Goal: Task Accomplishment & Management: Manage account settings

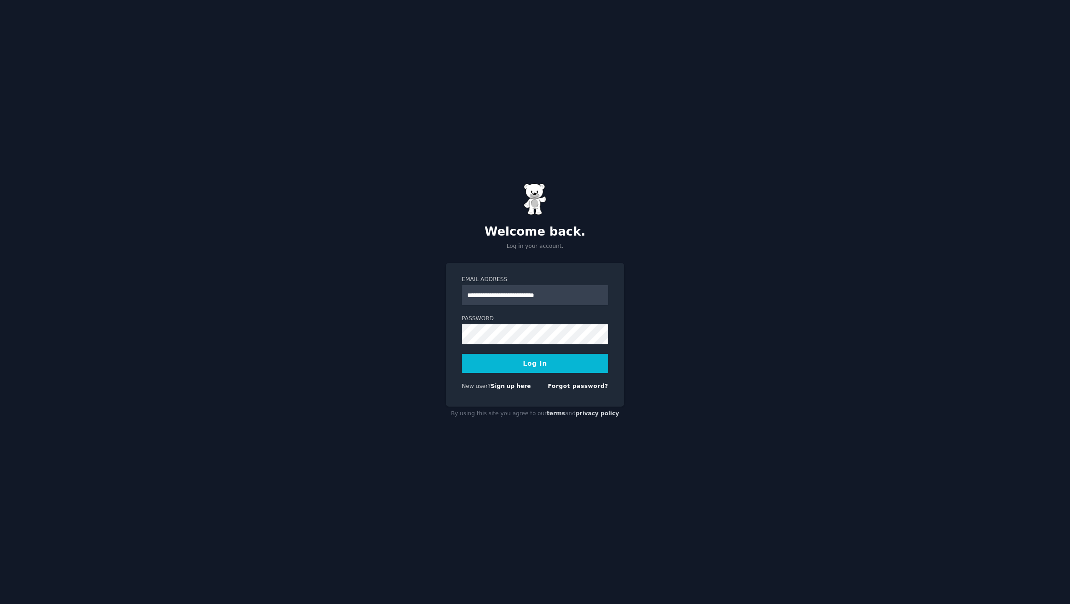
type input "**********"
click at [563, 350] on form "**********" at bounding box center [535, 335] width 146 height 118
click at [462, 354] on button "Log In" at bounding box center [535, 363] width 146 height 19
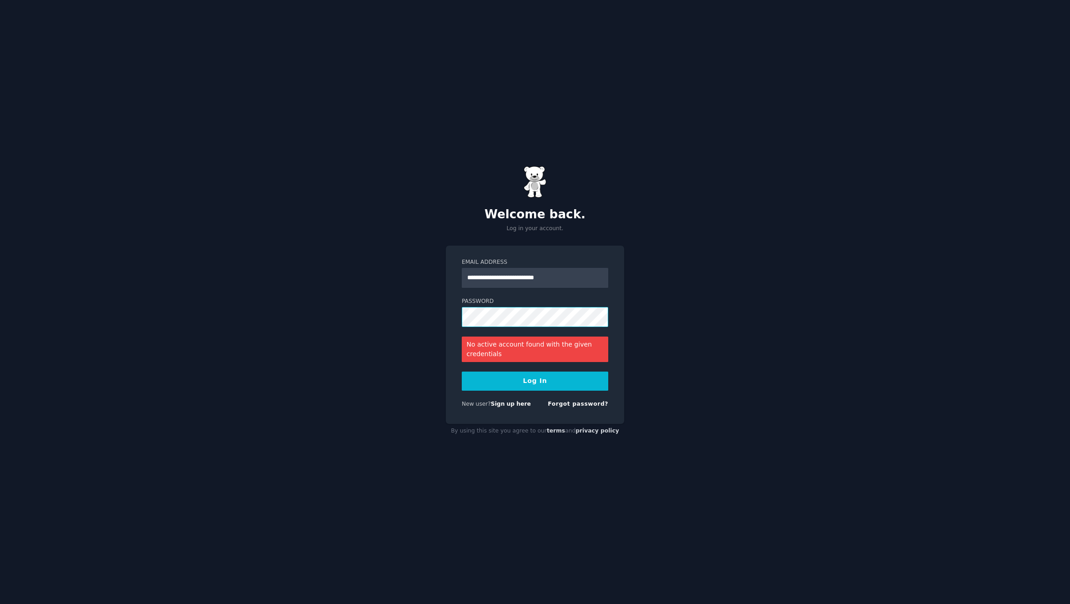
click at [462, 372] on button "Log In" at bounding box center [535, 381] width 146 height 19
click at [516, 404] on link "Sign up here" at bounding box center [511, 404] width 40 height 6
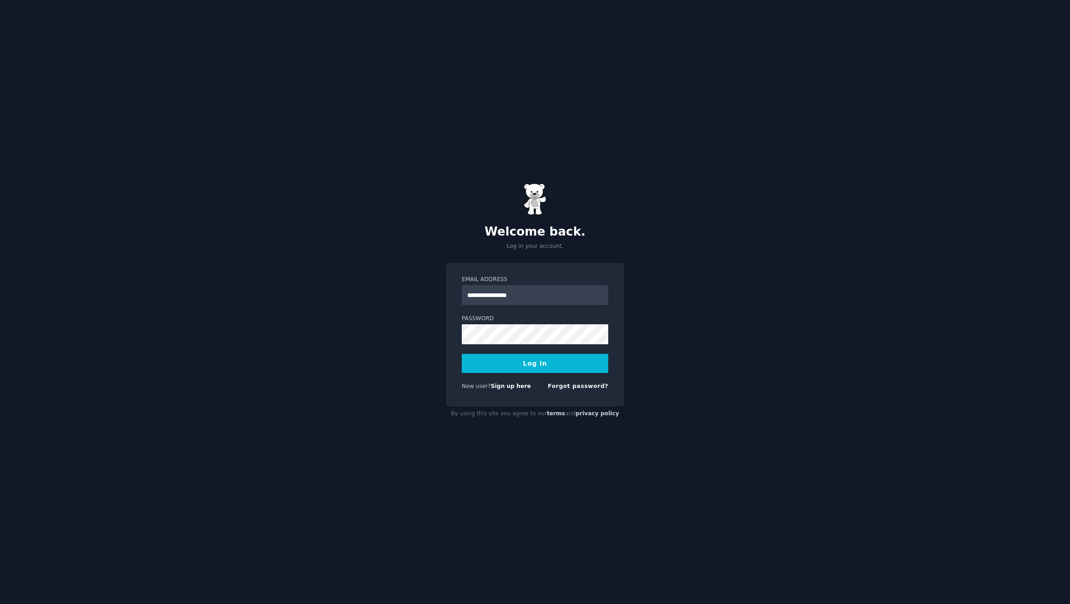
type input "**********"
click at [494, 345] on form "**********" at bounding box center [535, 335] width 146 height 118
click at [462, 354] on button "Log In" at bounding box center [535, 363] width 146 height 19
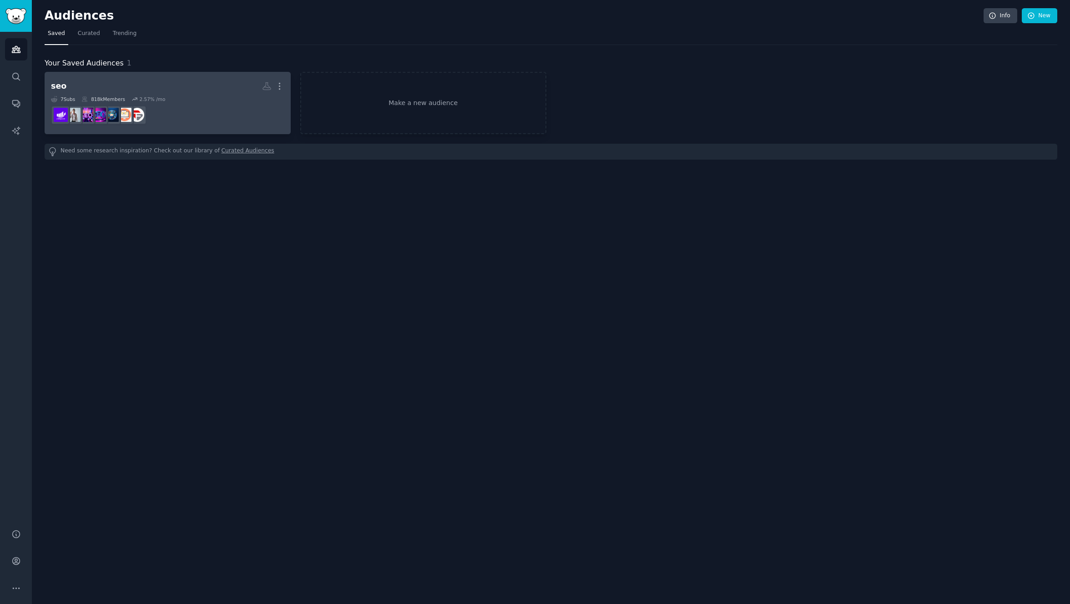
click at [190, 83] on h2 "seo More" at bounding box center [167, 86] width 233 height 16
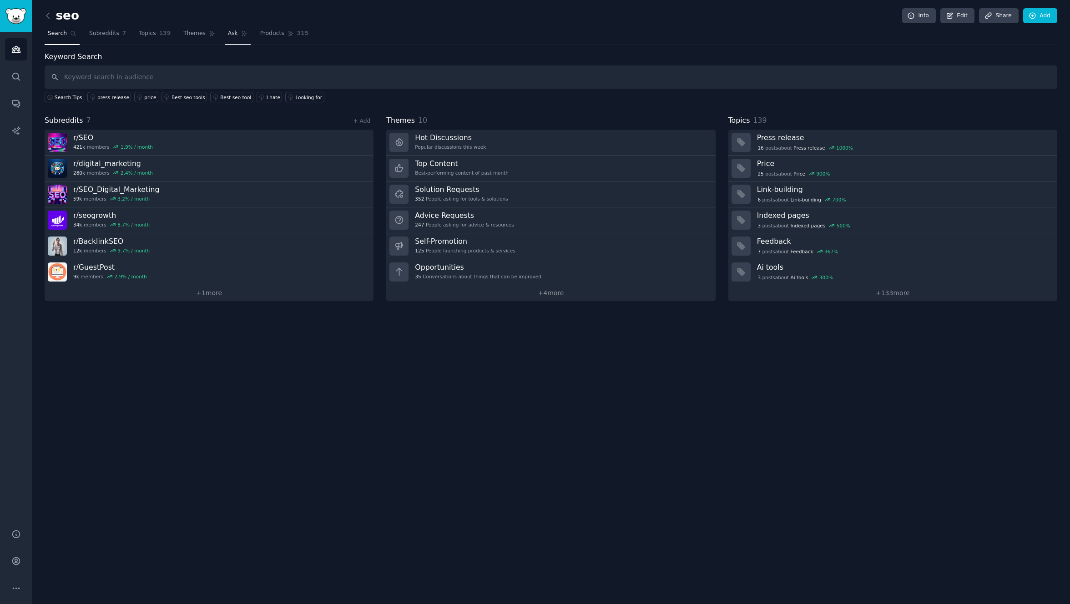
click at [228, 33] on span "Ask" at bounding box center [233, 34] width 10 height 8
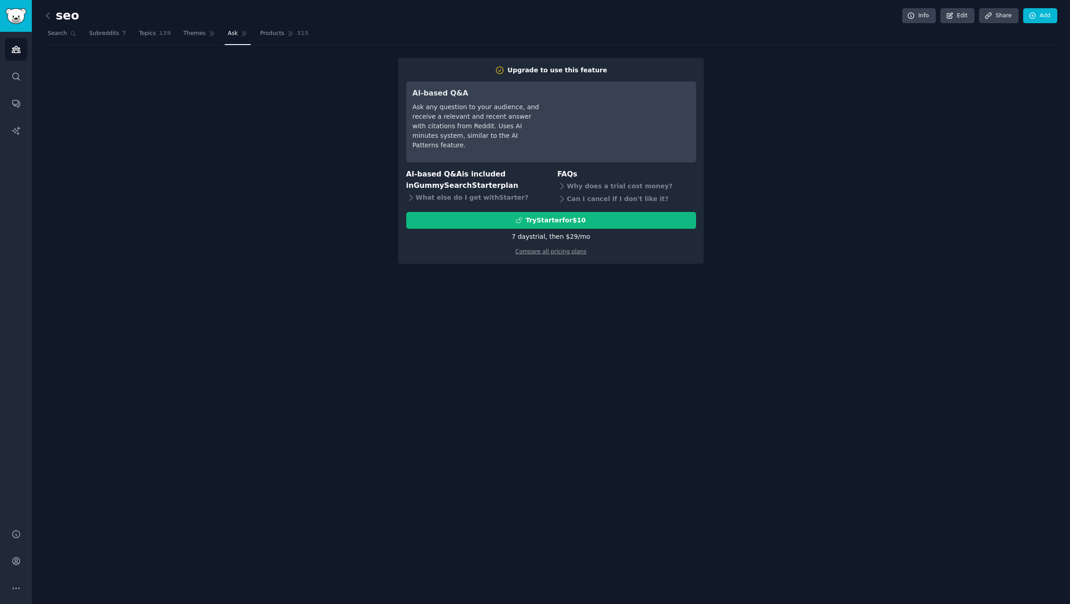
click at [173, 29] on nav "Search Subreddits 7 Topics 139 Themes Ask Products 315" at bounding box center [551, 35] width 1012 height 19
click at [187, 33] on span "Themes" at bounding box center [194, 34] width 22 height 8
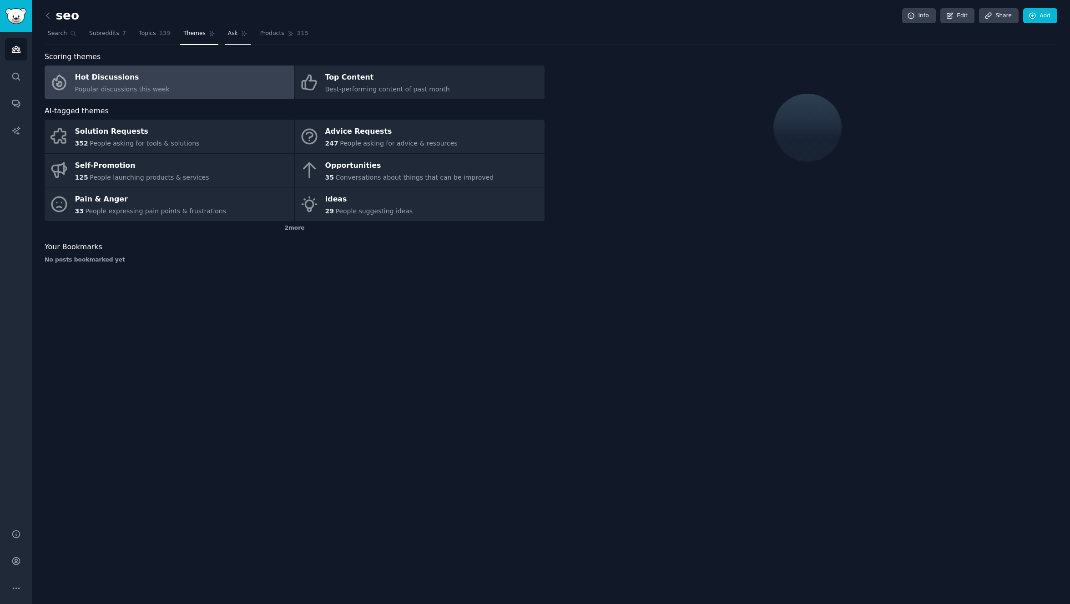
click at [228, 31] on span "Ask" at bounding box center [233, 34] width 10 height 8
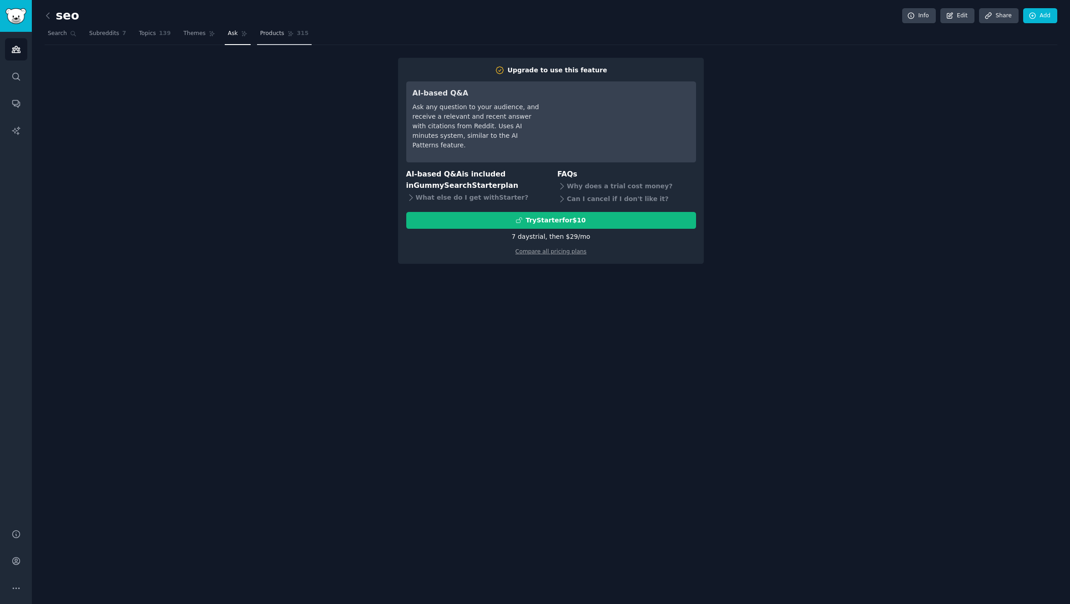
click at [293, 29] on link "Products 315" at bounding box center [284, 35] width 55 height 19
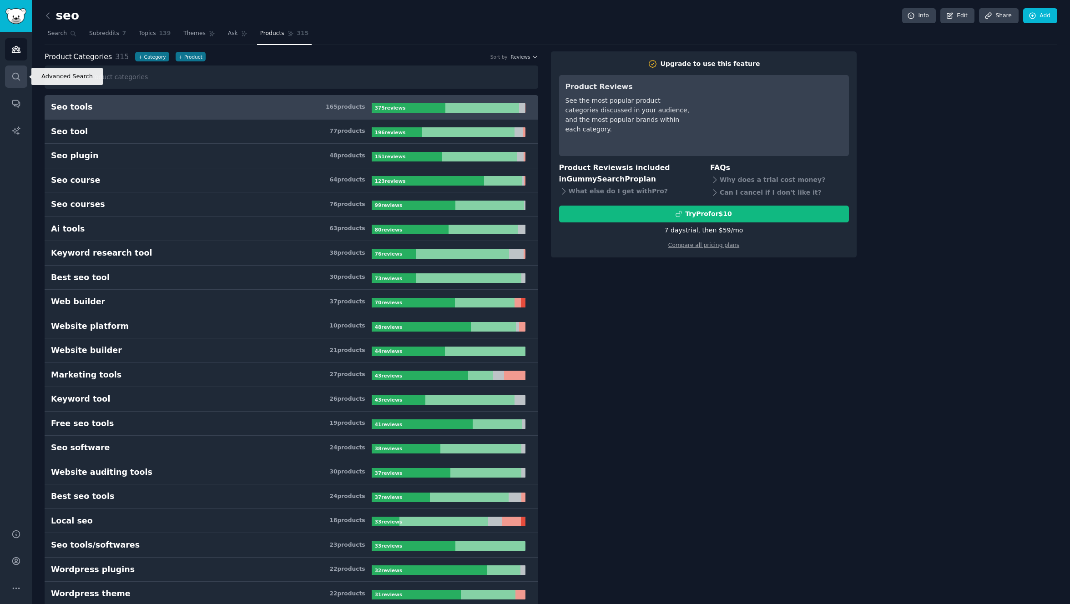
click at [14, 73] on icon "Sidebar" at bounding box center [15, 76] width 7 height 7
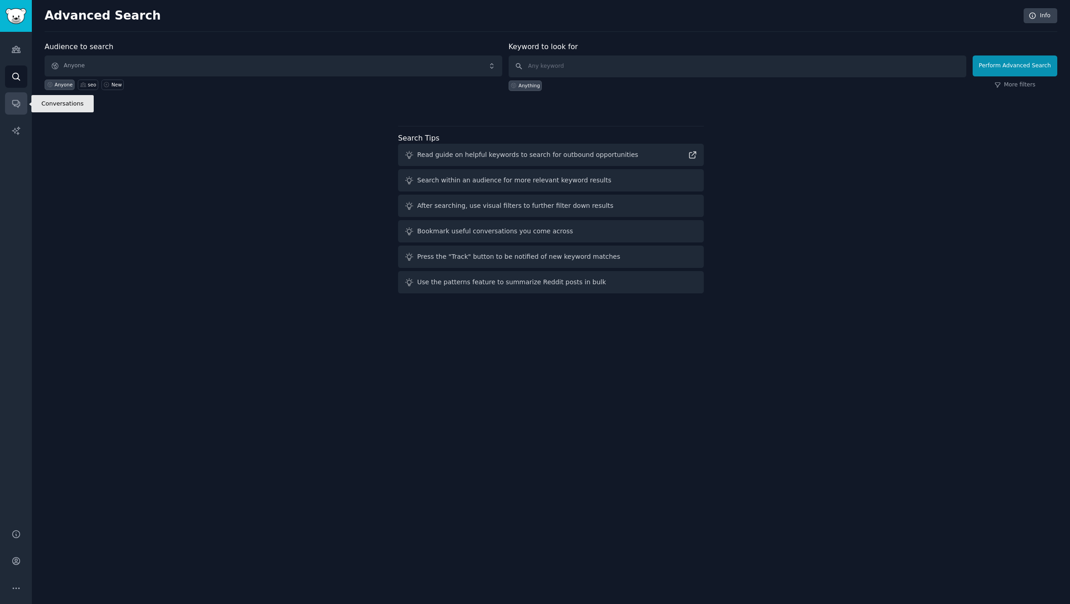
click at [23, 97] on link "Conversations" at bounding box center [16, 103] width 22 height 22
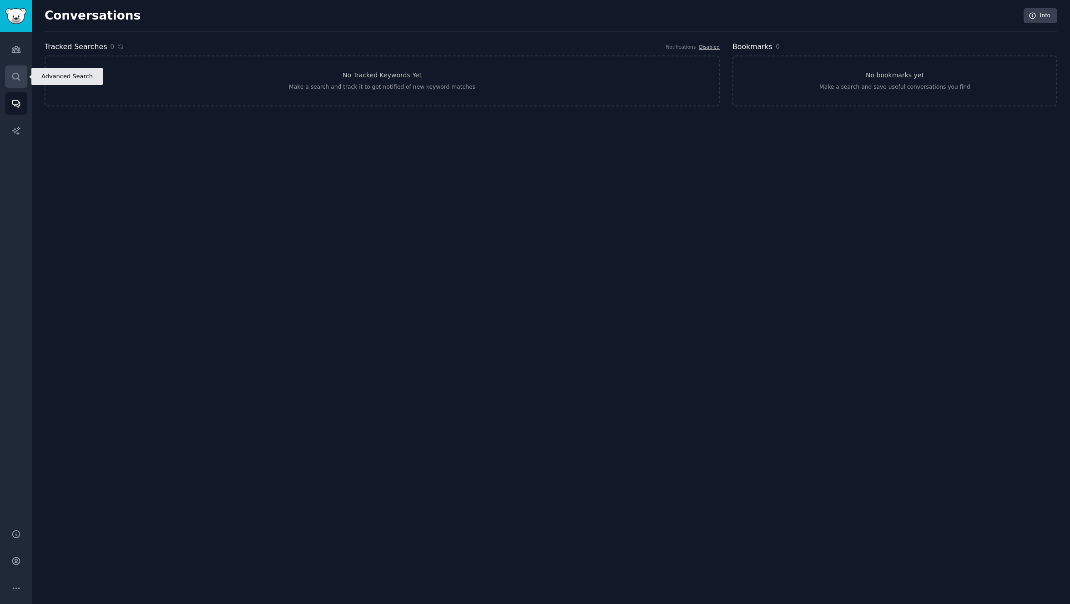
click at [13, 78] on icon "Sidebar" at bounding box center [15, 76] width 7 height 7
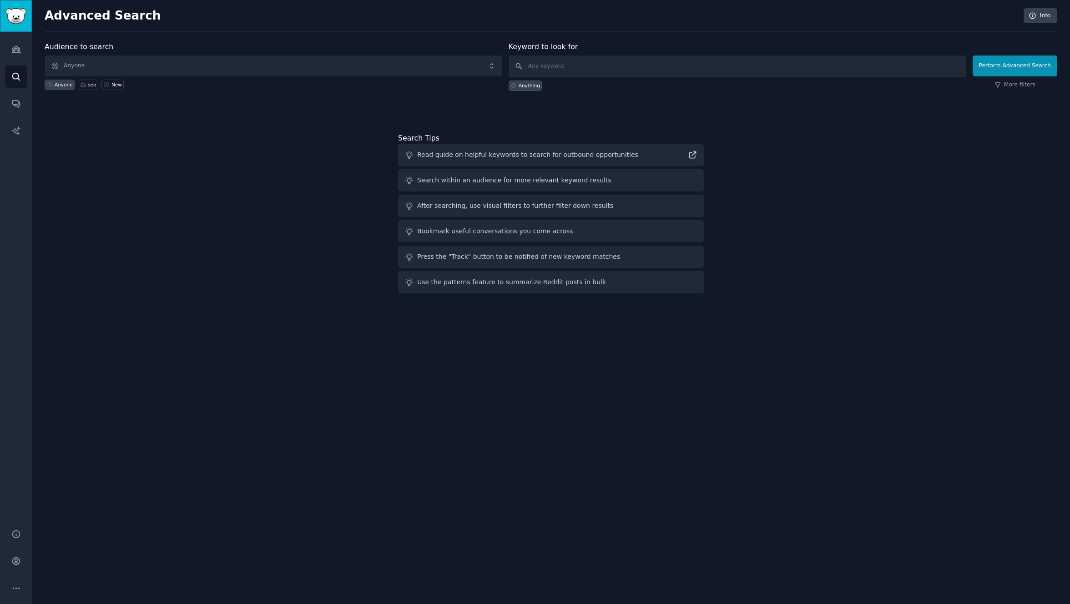
click at [25, 16] on img "Sidebar" at bounding box center [15, 16] width 21 height 16
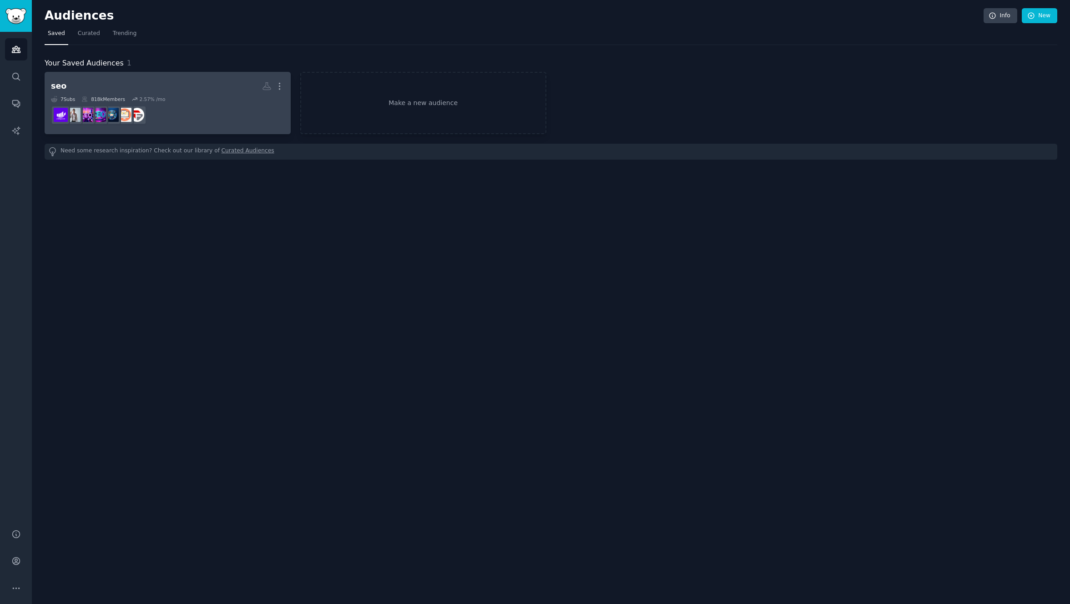
click at [183, 96] on div "7 Sub s 818k Members 2.57 % /mo" at bounding box center [167, 99] width 233 height 6
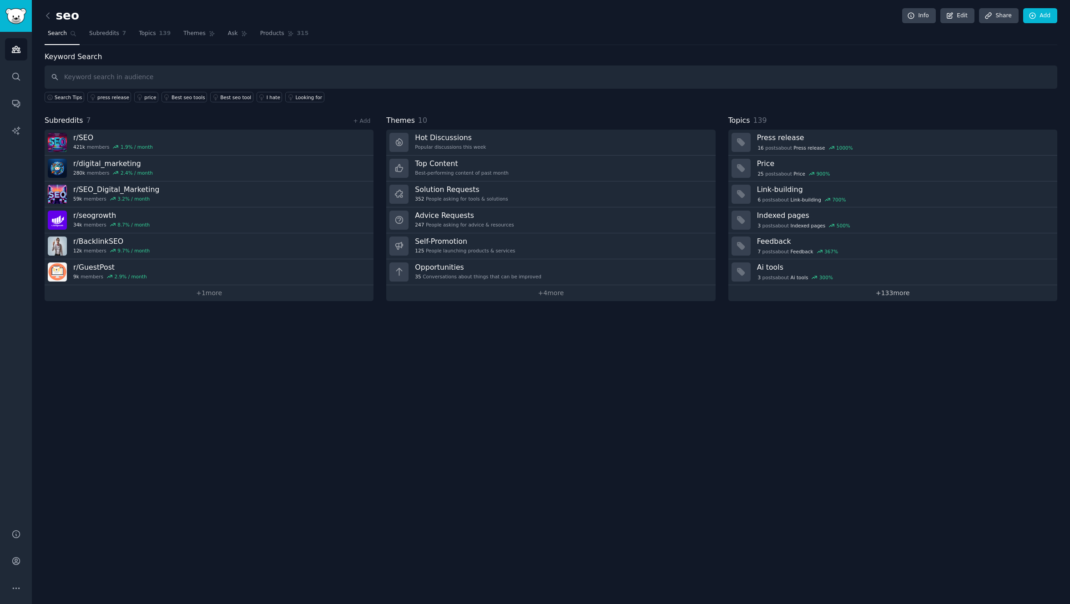
click at [894, 296] on link "+ 133 more" at bounding box center [892, 293] width 329 height 16
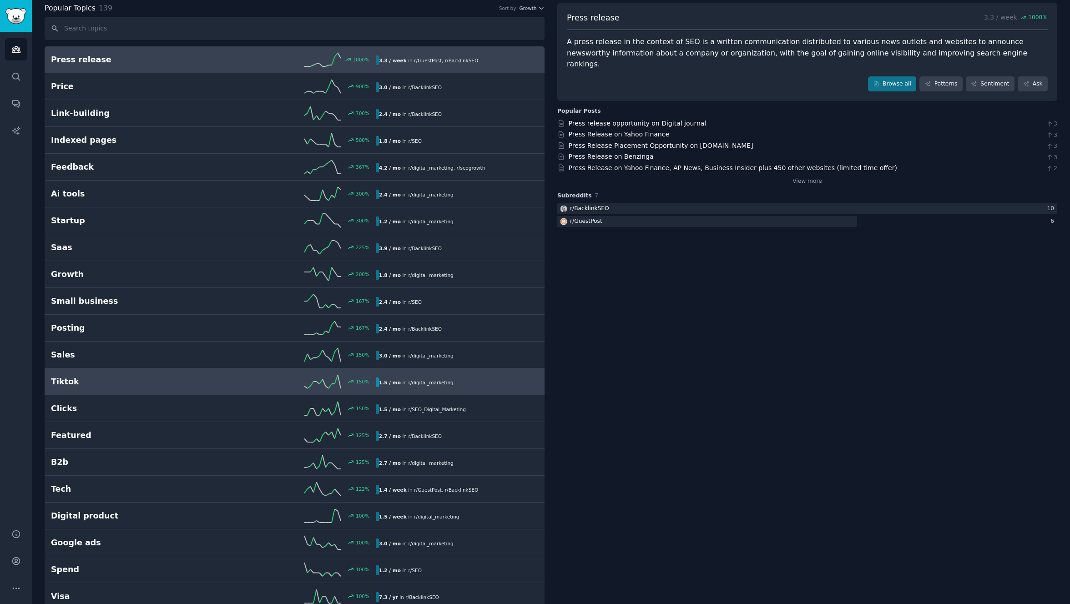
scroll to position [18, 0]
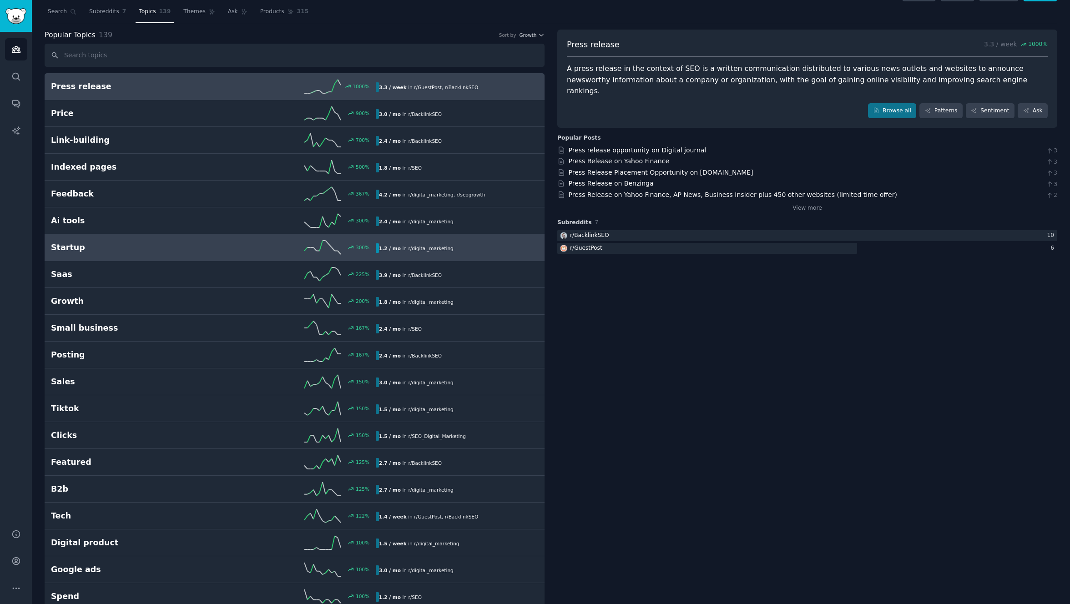
scroll to position [0, 0]
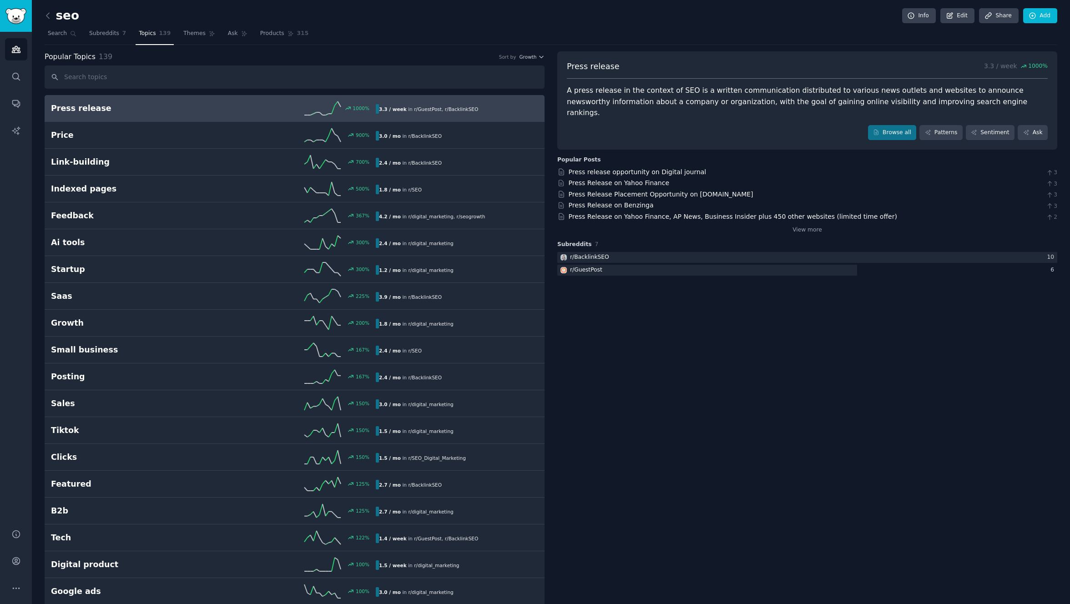
click at [98, 35] on span "Subreddits" at bounding box center [104, 34] width 30 height 8
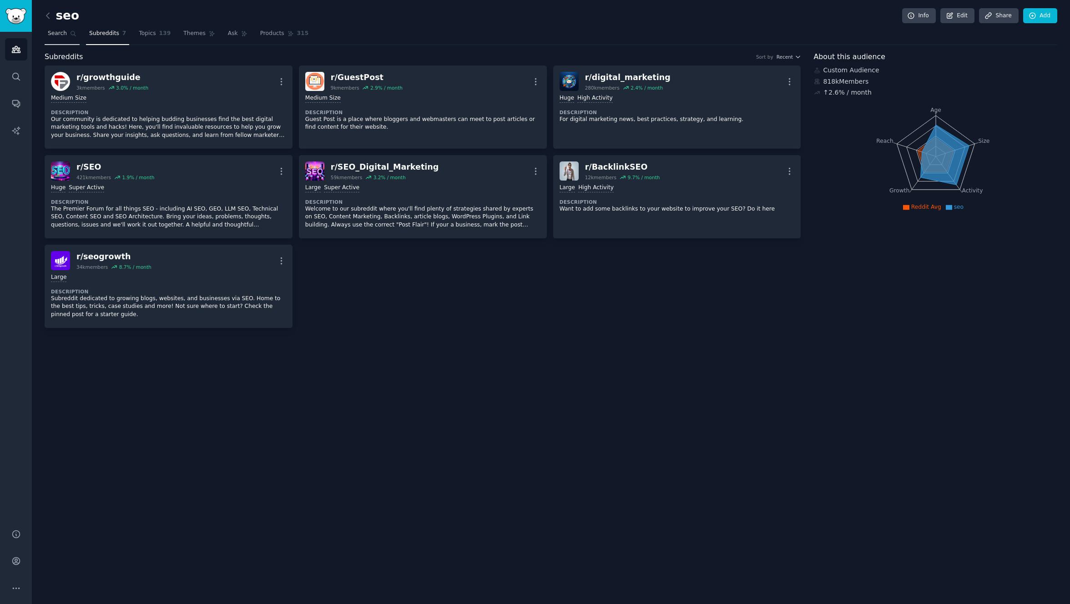
click at [66, 35] on span "Search" at bounding box center [57, 34] width 19 height 8
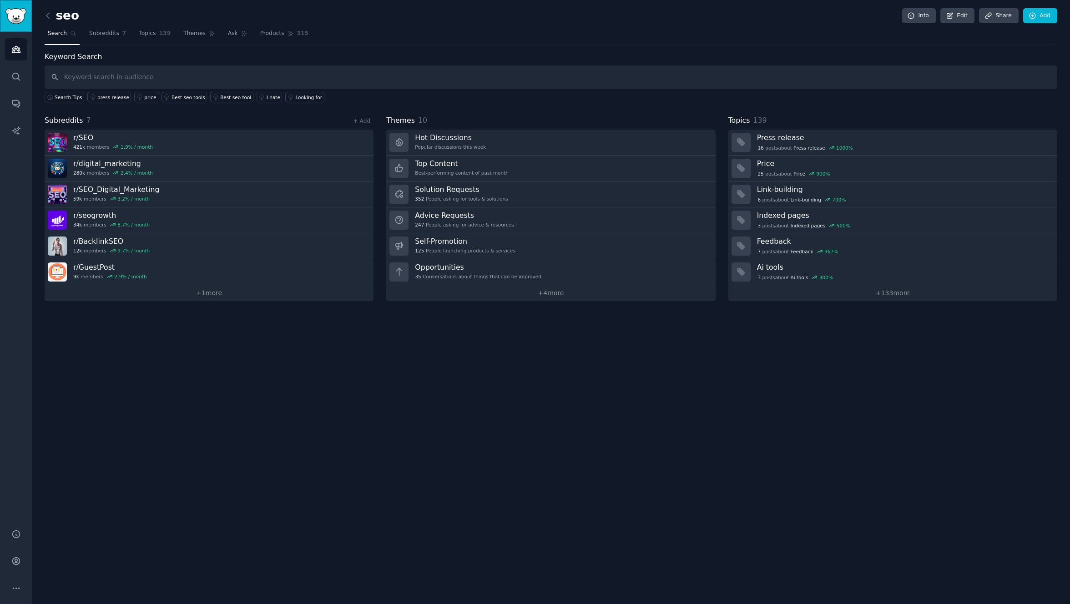
click at [23, 29] on link "Sidebar" at bounding box center [16, 16] width 32 height 32
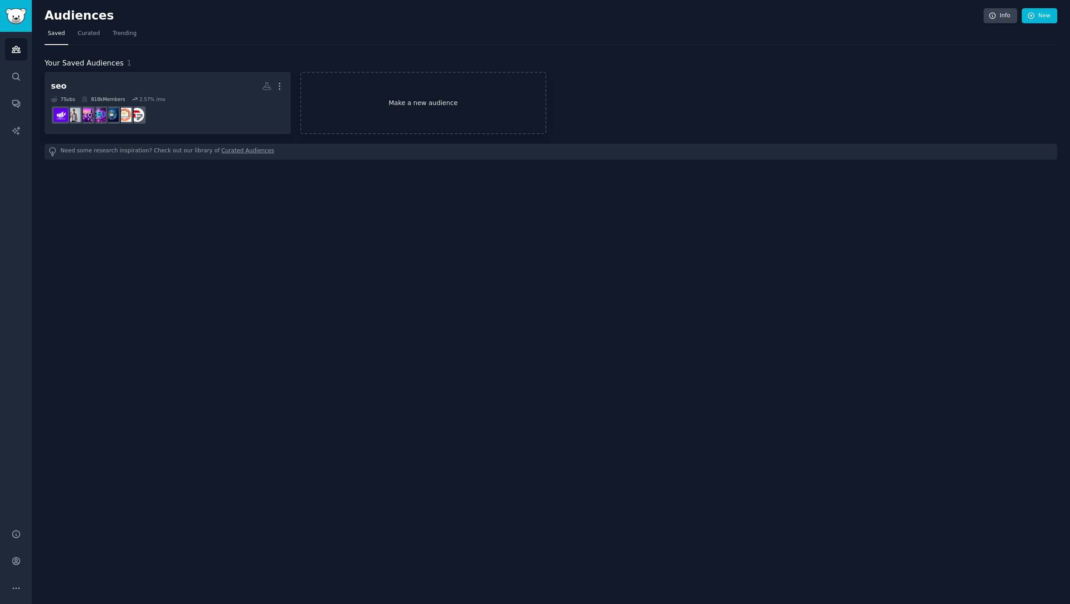
click at [423, 121] on link "Make a new audience" at bounding box center [423, 103] width 246 height 62
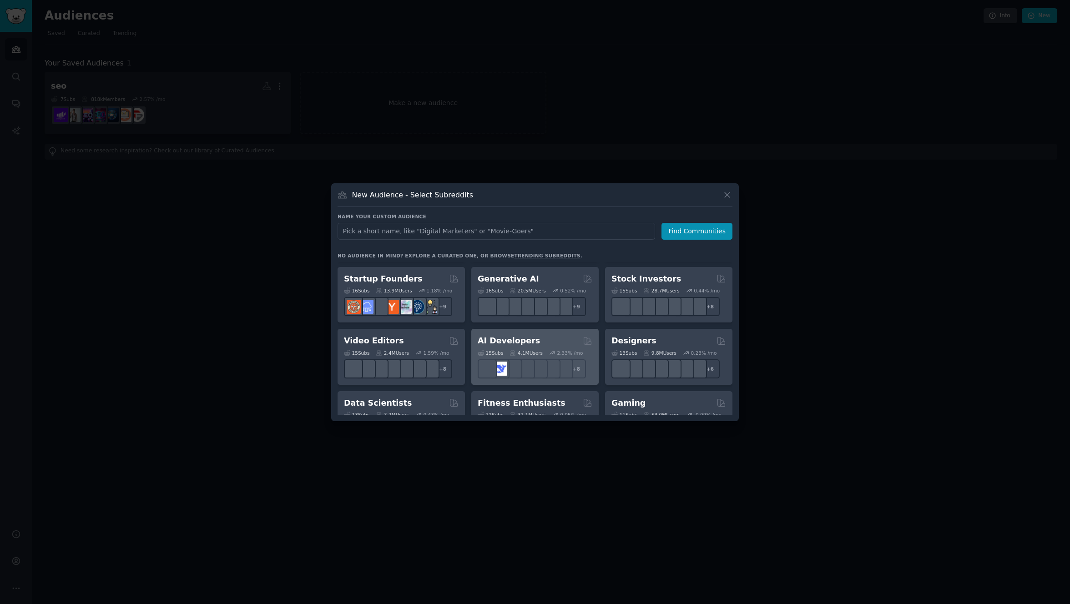
scroll to position [171, 0]
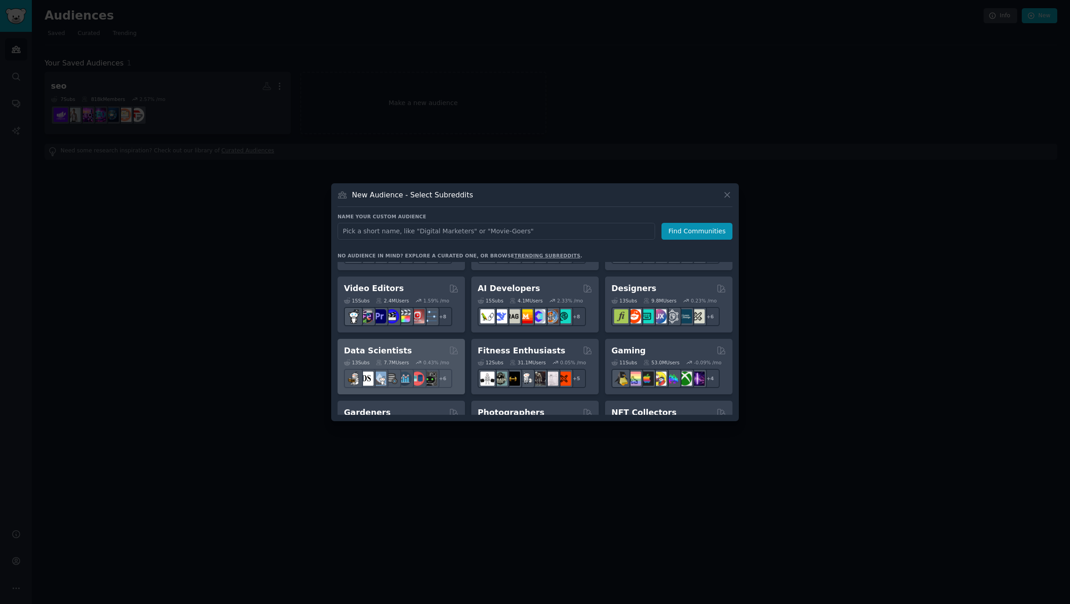
click at [420, 350] on div "Data Scientists" at bounding box center [401, 350] width 115 height 11
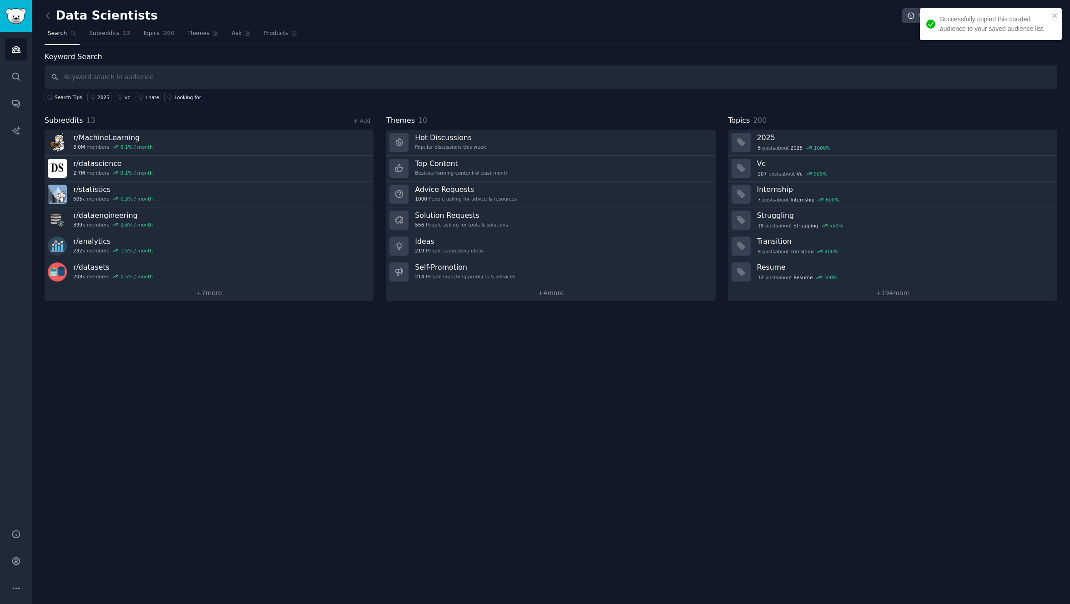
click at [240, 364] on div "Data Scientists Info Edit Share Add Search Subreddits 13 Topics 200 Themes Ask …" at bounding box center [551, 302] width 1038 height 604
click at [464, 292] on link "+ 4 more" at bounding box center [550, 293] width 329 height 16
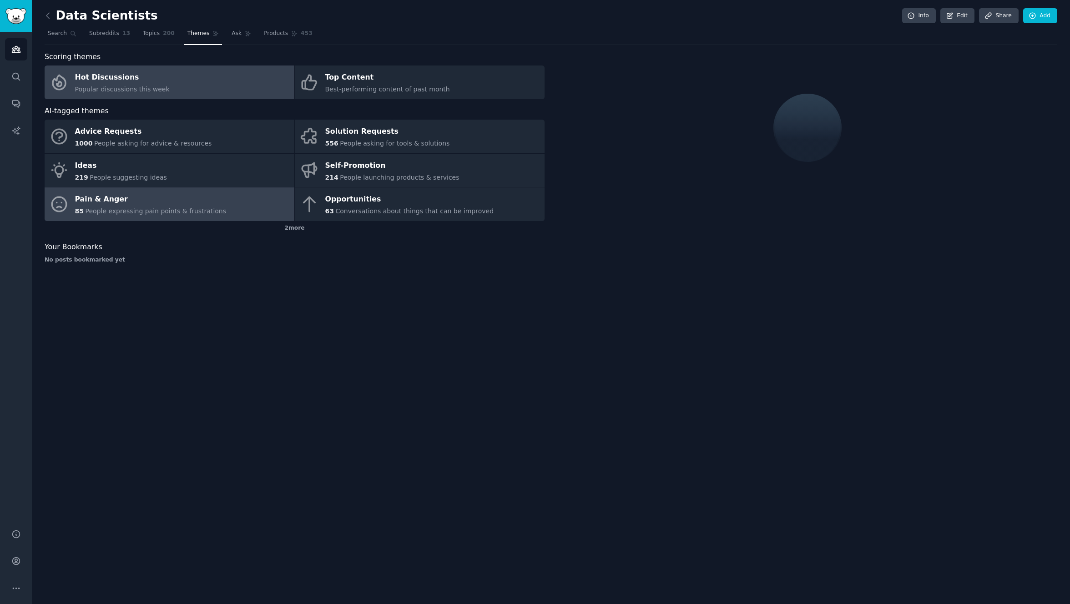
click at [135, 201] on div "Pain & Anger" at bounding box center [150, 199] width 151 height 15
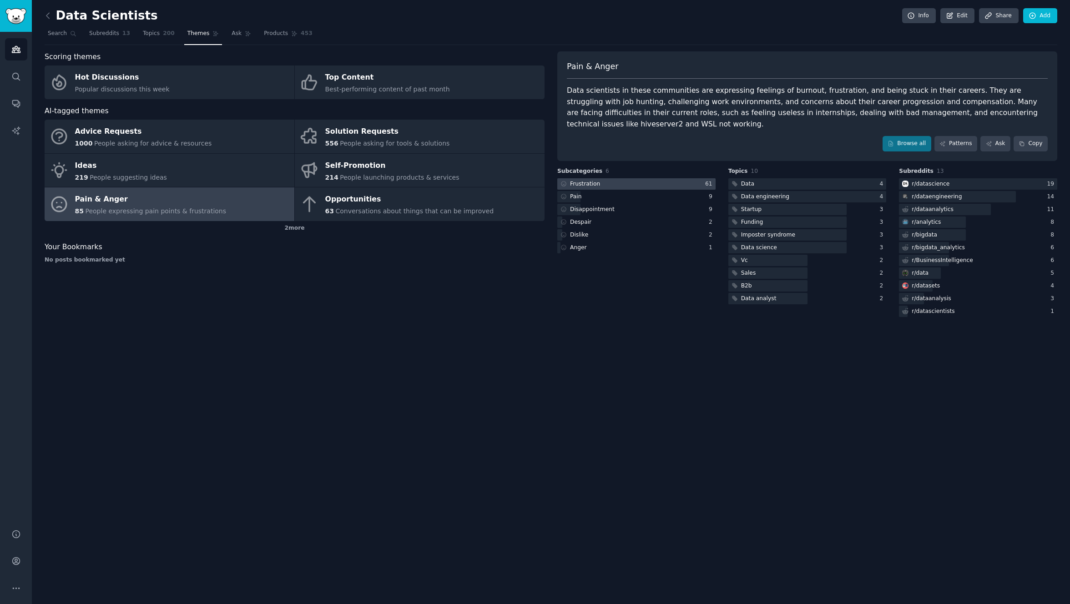
click at [614, 182] on div at bounding box center [636, 183] width 158 height 11
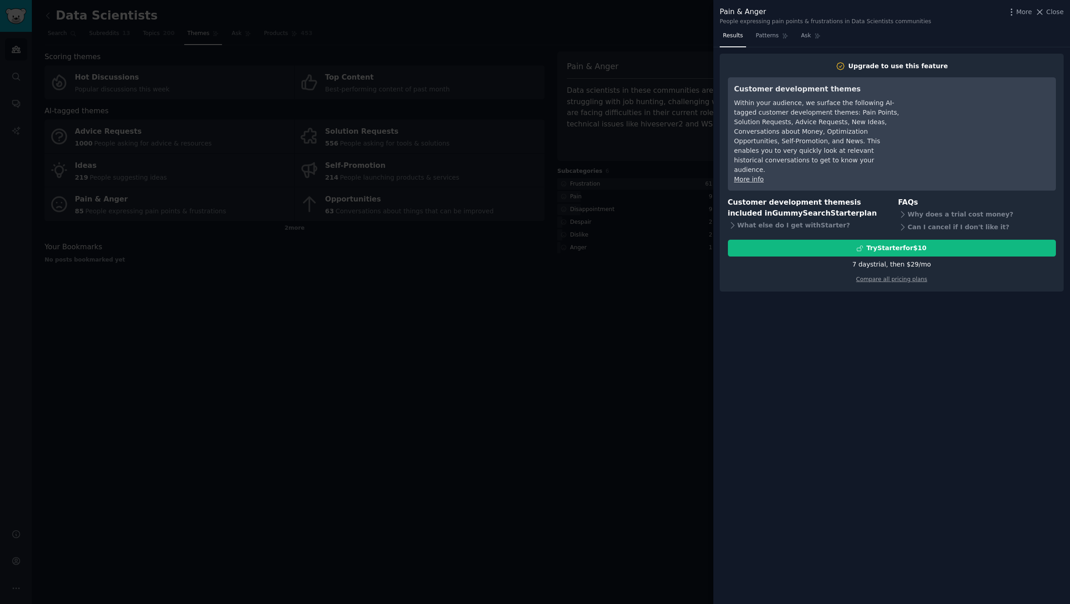
click at [546, 309] on div at bounding box center [535, 302] width 1070 height 604
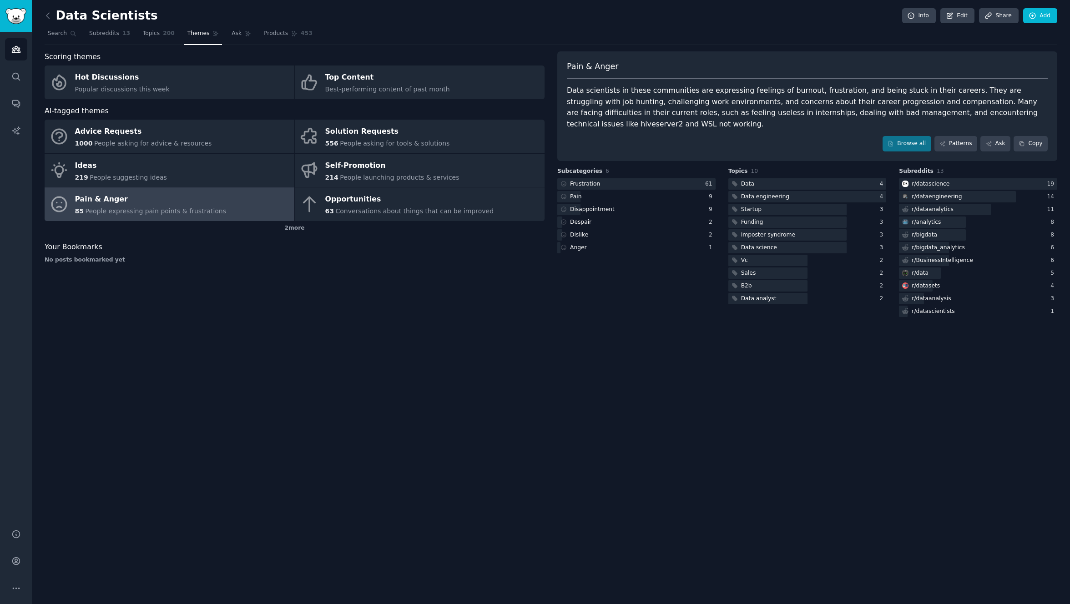
click at [75, 17] on h2 "Data Scientists" at bounding box center [101, 16] width 113 height 15
click at [50, 18] on icon at bounding box center [48, 16] width 10 height 10
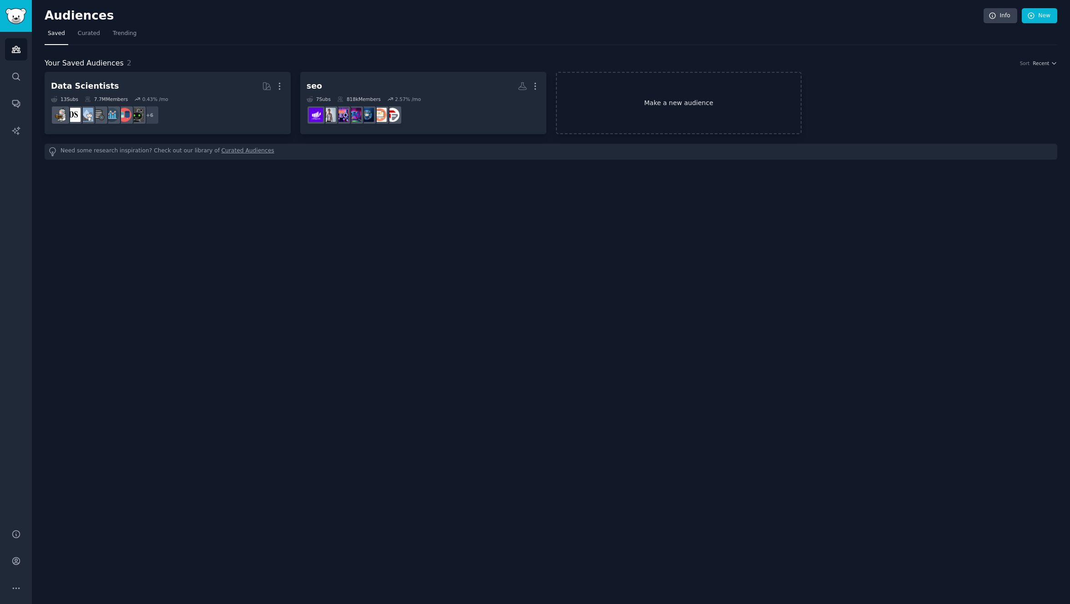
click at [581, 97] on link "Make a new audience" at bounding box center [679, 103] width 246 height 62
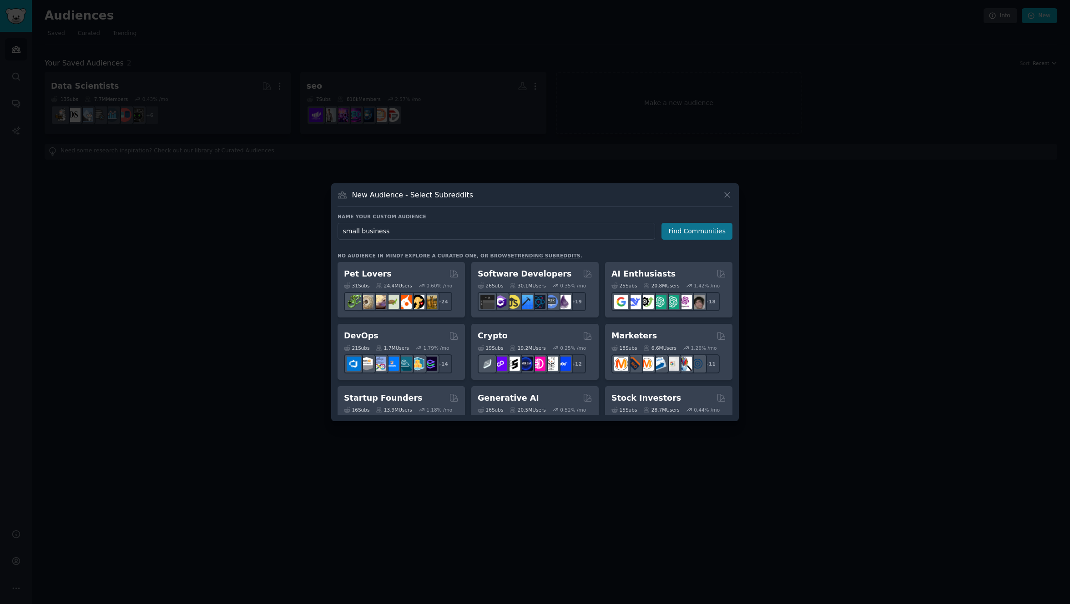
type input "small business"
click at [680, 234] on button "Find Communities" at bounding box center [696, 231] width 71 height 17
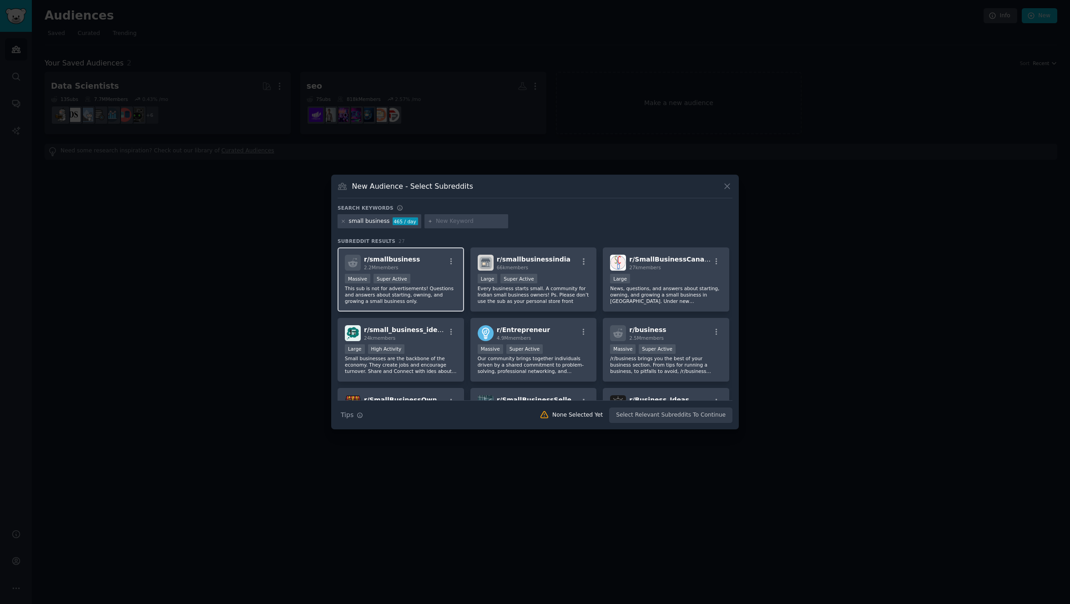
click at [443, 292] on p "This sub is not for advertisements! Questions and answers about starting, ownin…" at bounding box center [401, 294] width 112 height 19
click at [713, 414] on button "Create Audience" at bounding box center [703, 414] width 60 height 15
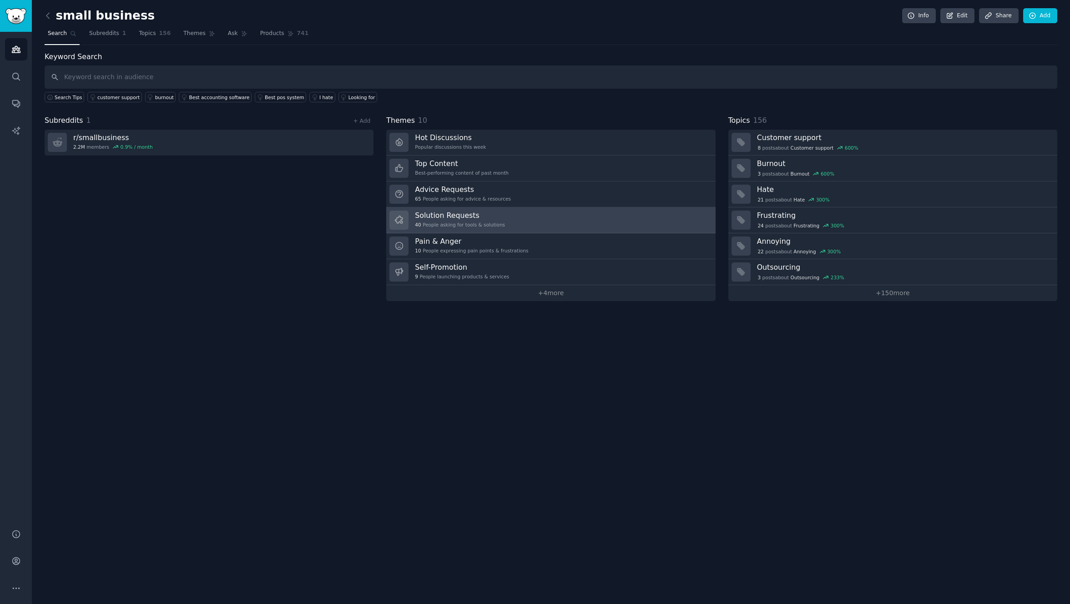
click at [537, 226] on link "Solution Requests 40 People asking for tools & solutions" at bounding box center [550, 220] width 329 height 26
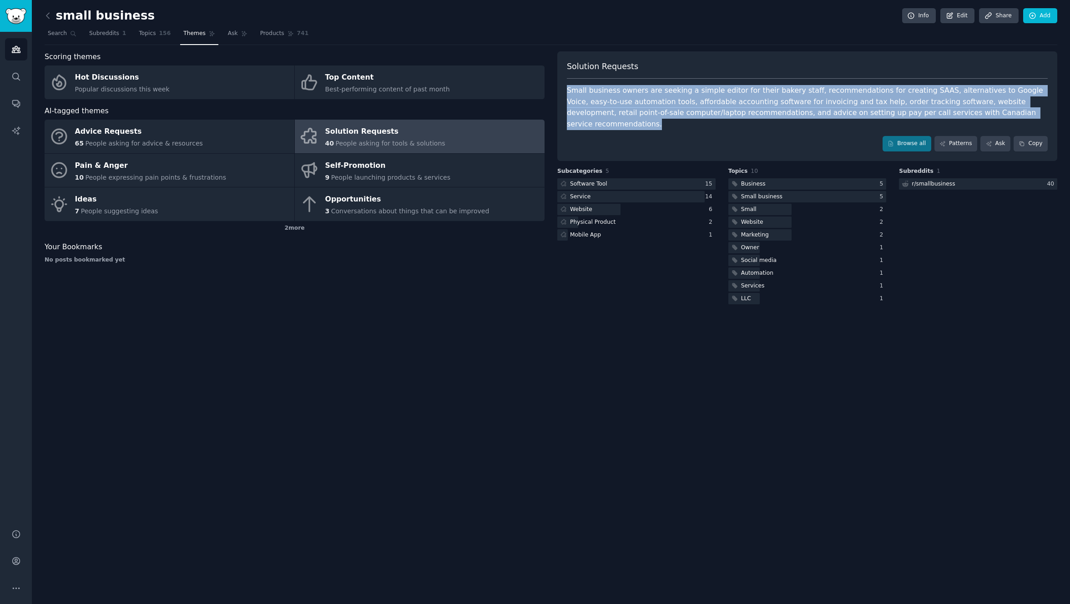
drag, startPoint x: 578, startPoint y: 84, endPoint x: 586, endPoint y: 139, distance: 55.1
click at [588, 131] on div "Solution Requests Small business owners are seeking a simple editor for their b…" at bounding box center [807, 106] width 500 height 110
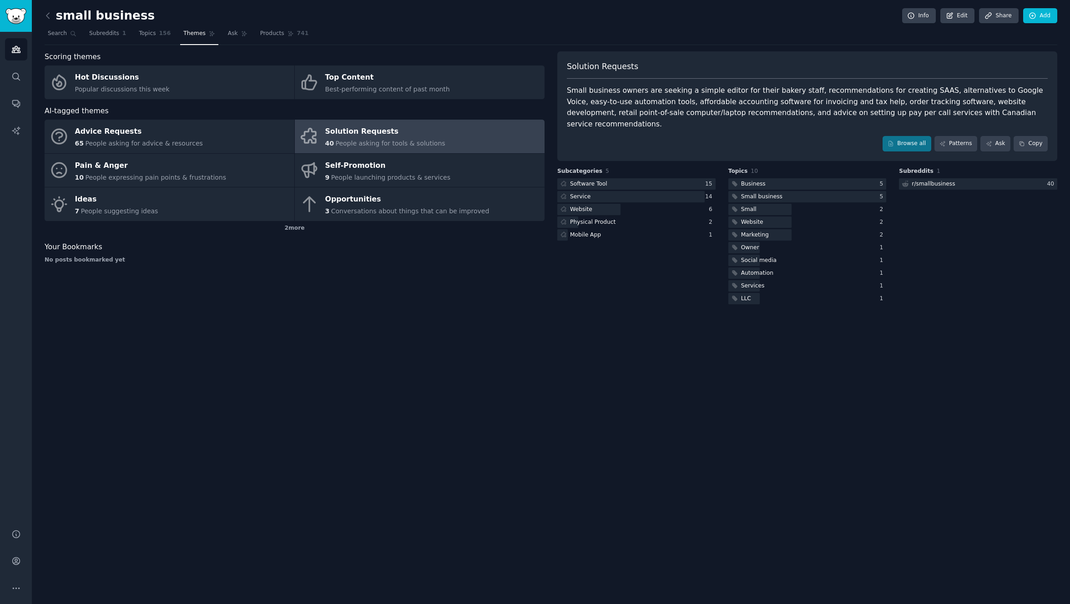
click at [600, 294] on div "Subcategories 5 Software Tool 15 Service 14 Website 6 Physical Product 2 Mobile…" at bounding box center [636, 236] width 158 height 139
click at [954, 137] on link "Patterns" at bounding box center [955, 143] width 43 height 15
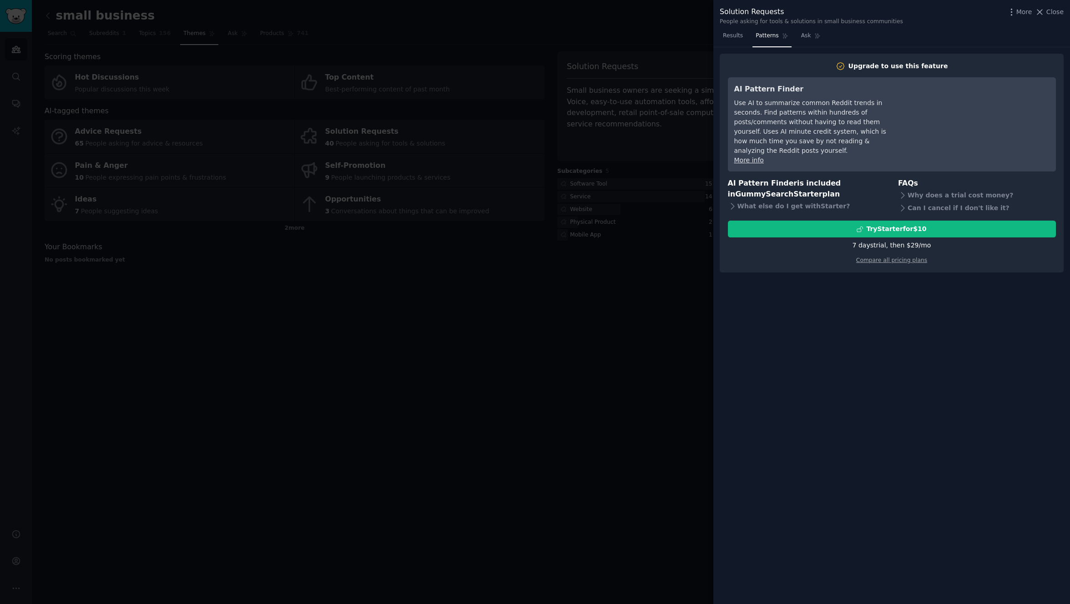
click at [558, 336] on div at bounding box center [535, 302] width 1070 height 604
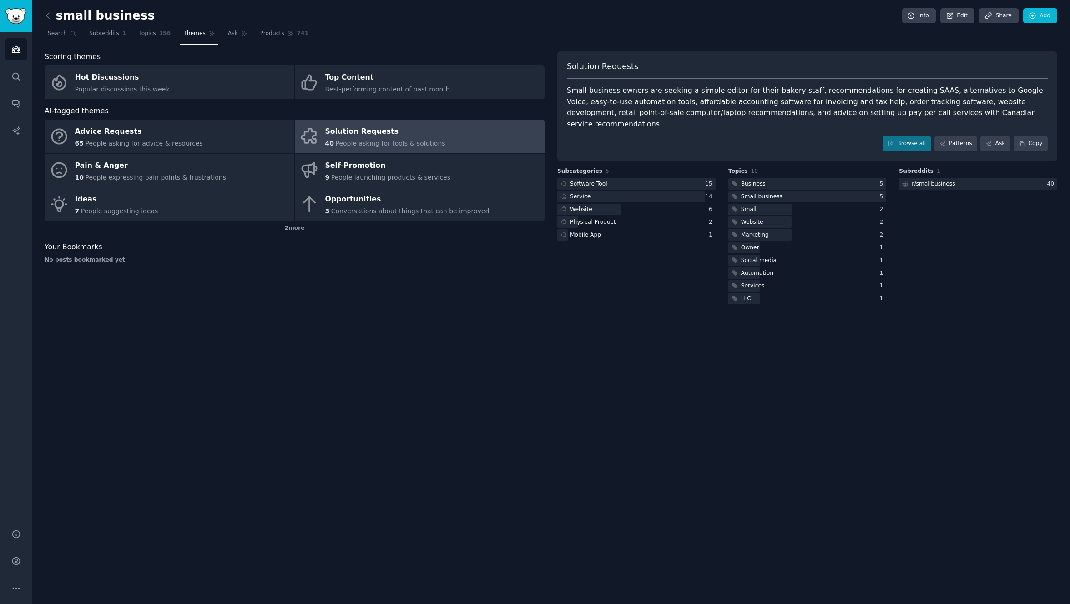
click at [291, 281] on div "Scoring themes Hot Discussions Popular discussions this week Top Content Best-p…" at bounding box center [295, 178] width 500 height 255
click at [290, 232] on div "2 more" at bounding box center [295, 228] width 500 height 15
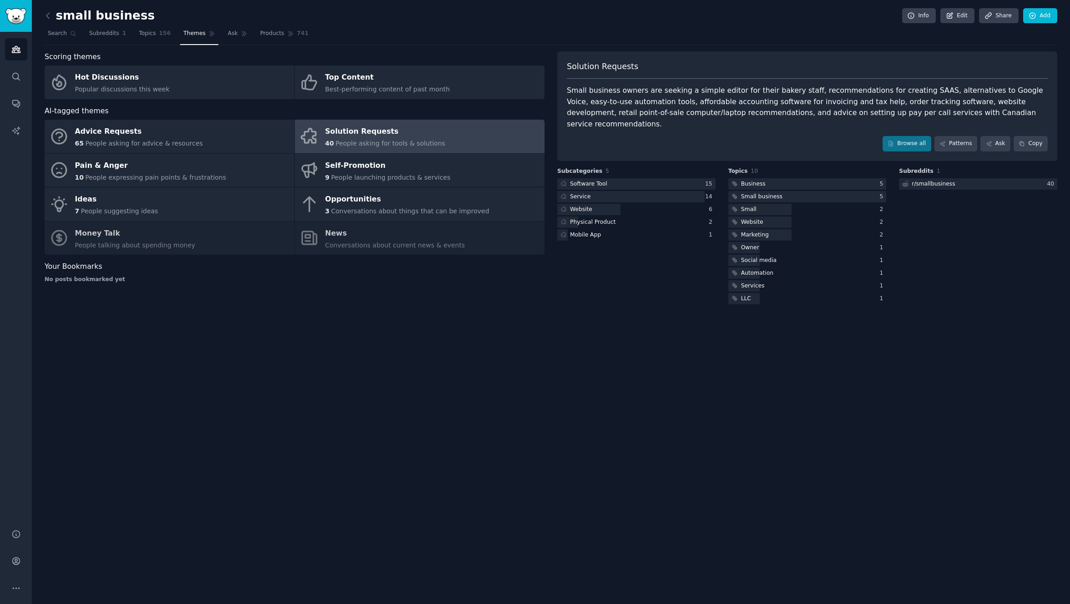
click at [247, 293] on div "Scoring themes Hot Discussions Popular discussions this week Top Content Best-p…" at bounding box center [295, 178] width 500 height 255
click at [139, 294] on div "Scoring themes Hot Discussions Popular discussions this week Top Content Best-p…" at bounding box center [295, 178] width 500 height 255
click at [201, 328] on div "small business Info Edit Share Add Search Subreddits 1 Topics 156 Themes Ask Pr…" at bounding box center [551, 302] width 1038 height 604
click at [195, 170] on div "Pain & Anger" at bounding box center [150, 165] width 151 height 15
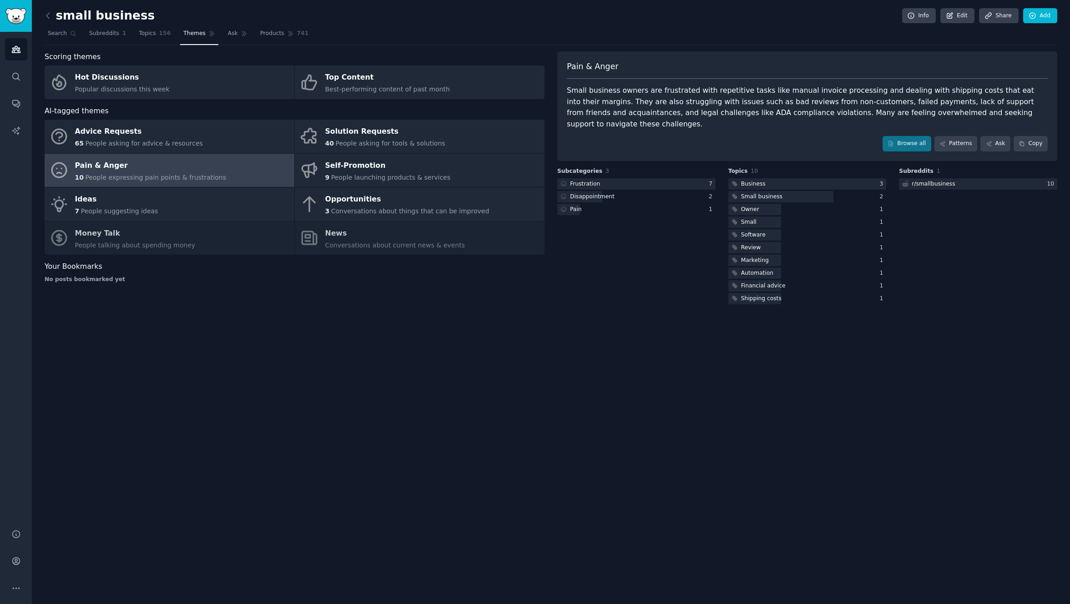
click at [213, 274] on div "Your Bookmarks No posts bookmarked yet" at bounding box center [295, 272] width 500 height 22
